Goal: Transaction & Acquisition: Purchase product/service

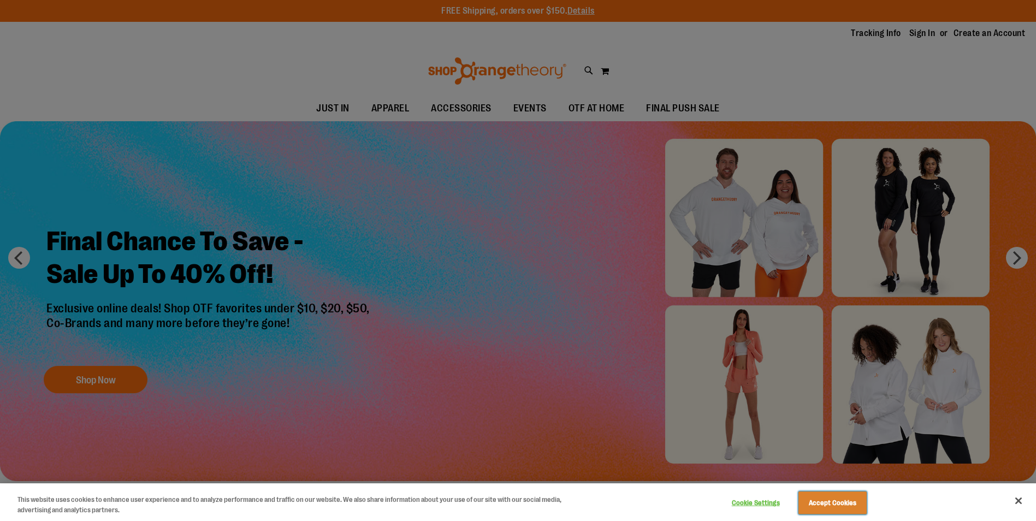
drag, startPoint x: 828, startPoint y: 504, endPoint x: 621, endPoint y: 423, distance: 221.8
click at [828, 504] on button "Accept Cookies" at bounding box center [833, 503] width 68 height 23
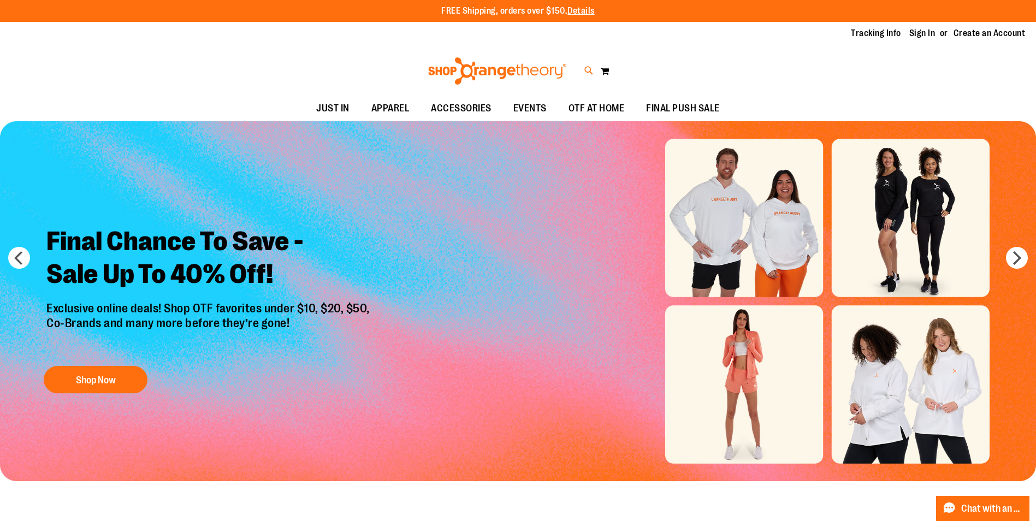
click at [586, 70] on icon at bounding box center [589, 70] width 9 height 13
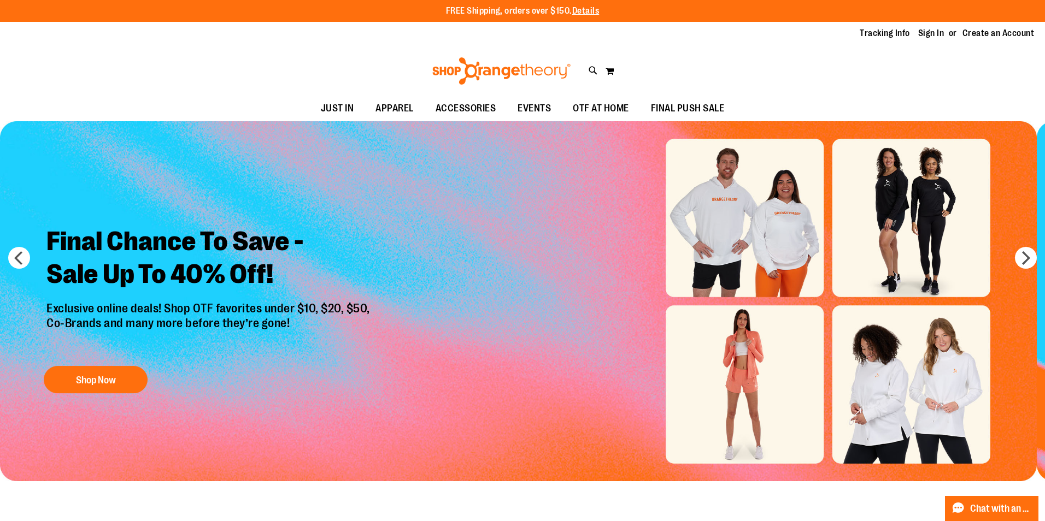
click at [329, 57] on input "Search" at bounding box center [522, 62] width 829 height 36
type input "**********"
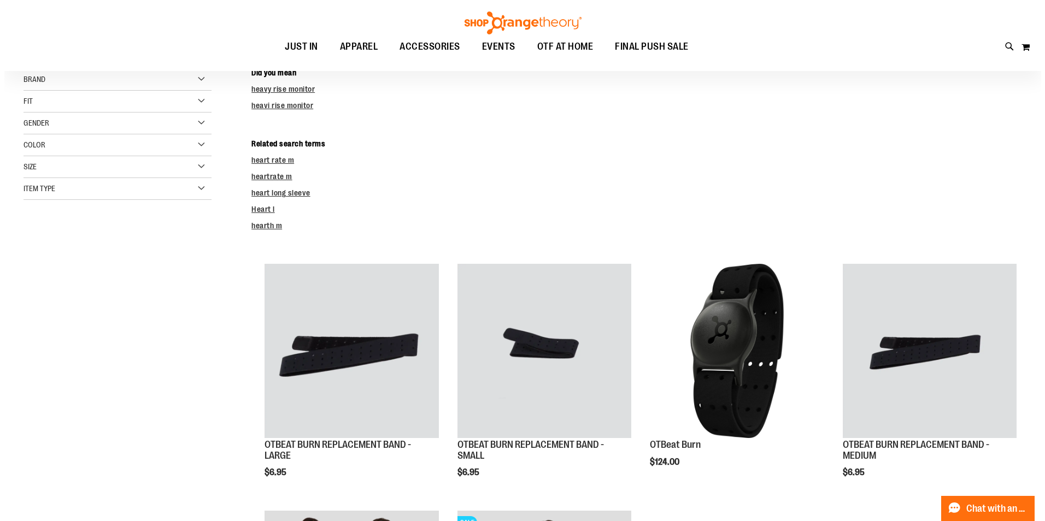
scroll to position [327, 0]
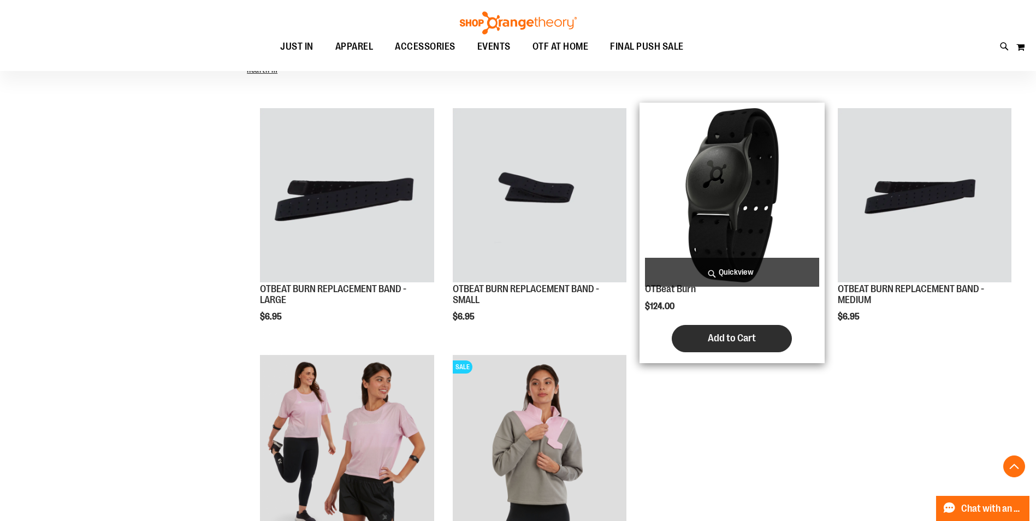
click at [737, 337] on span "Add to Cart" at bounding box center [732, 338] width 48 height 12
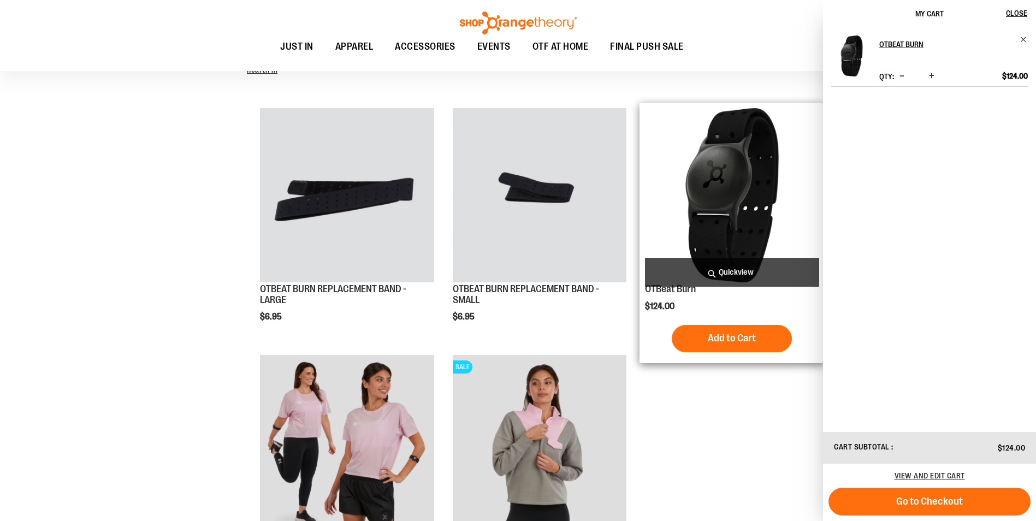
click at [732, 271] on span "Quickview" at bounding box center [732, 272] width 174 height 29
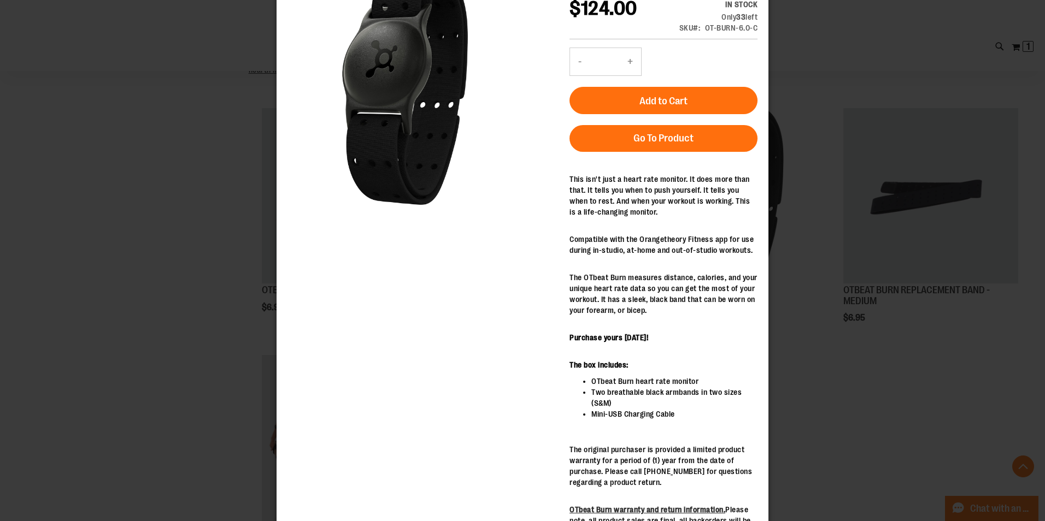
scroll to position [0, 0]
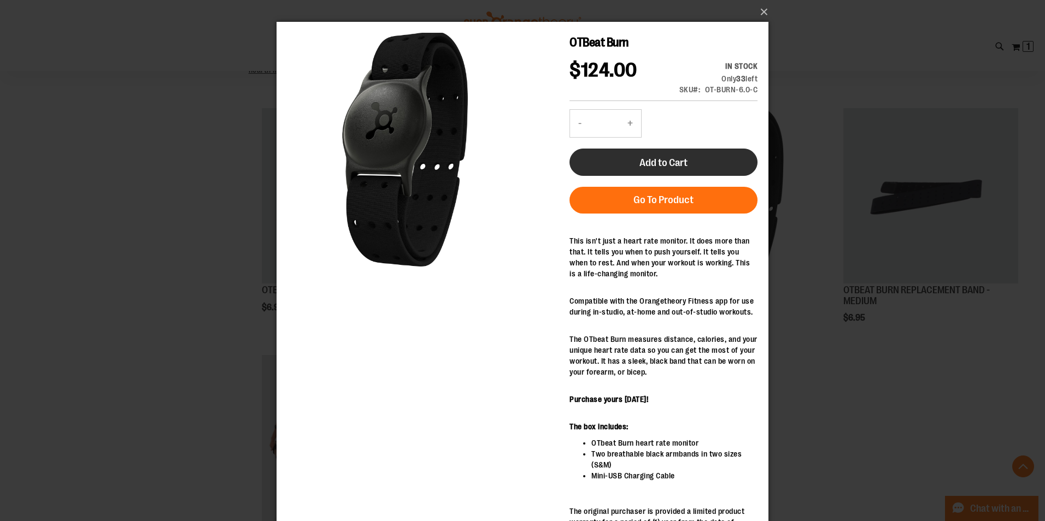
click at [674, 157] on span "Add to Cart" at bounding box center [663, 163] width 48 height 12
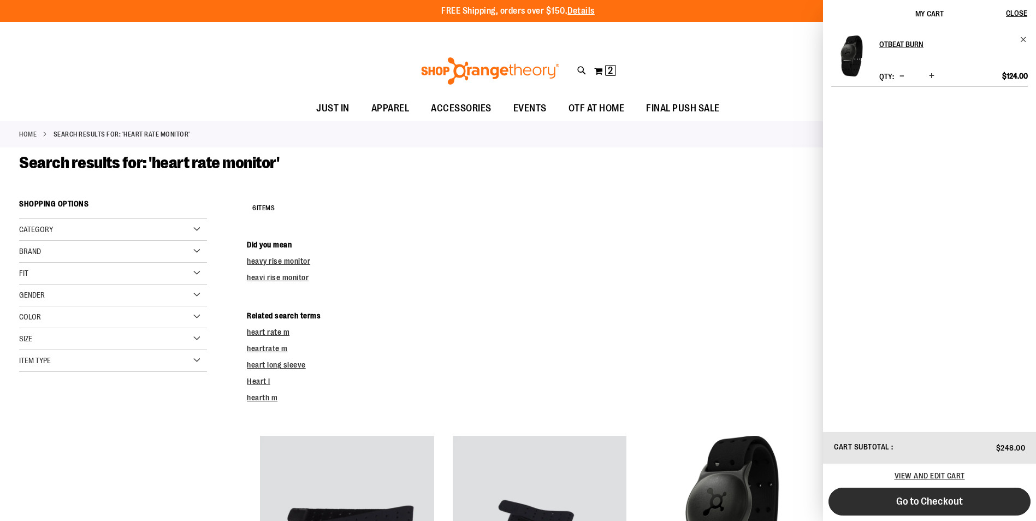
click at [949, 495] on span "Go to Checkout" at bounding box center [929, 501] width 67 height 12
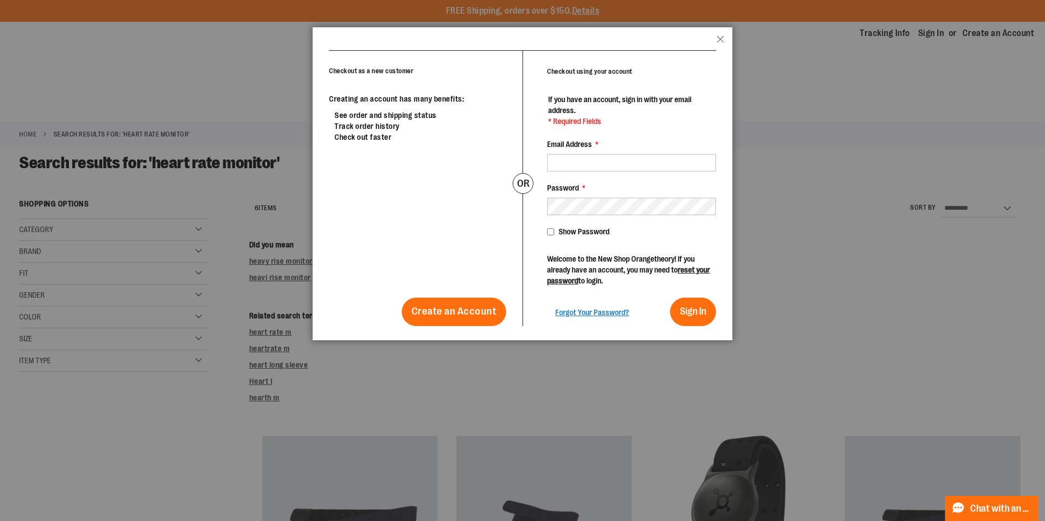
click at [716, 34] on header "popup-authentication popup Close" at bounding box center [522, 38] width 420 height 23
click at [717, 41] on button "Close" at bounding box center [720, 43] width 8 height 14
